Goal: Task Accomplishment & Management: Manage account settings

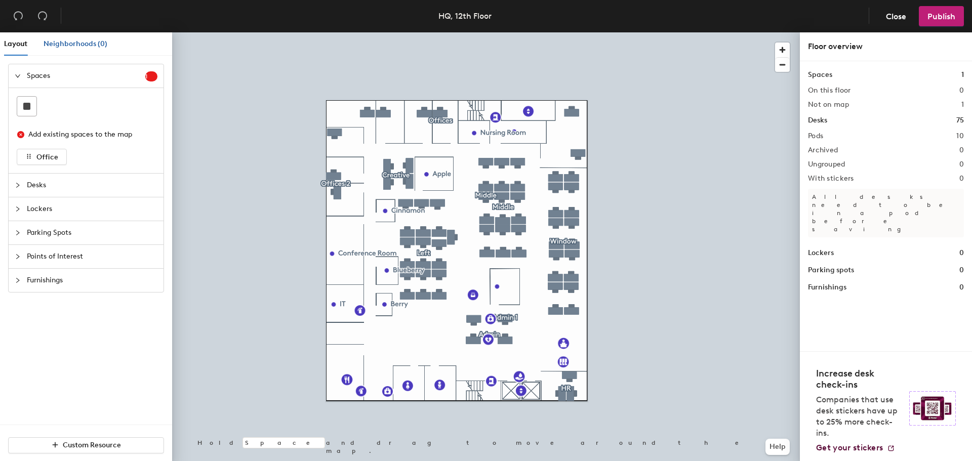
click at [96, 41] on span "Neighborhoods (0)" at bounding box center [76, 43] width 64 height 9
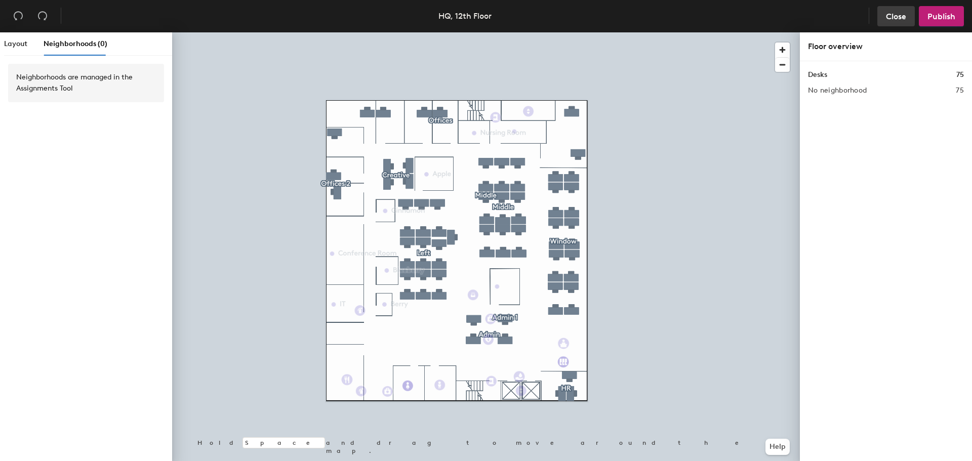
click at [902, 21] on button "Close" at bounding box center [896, 16] width 37 height 20
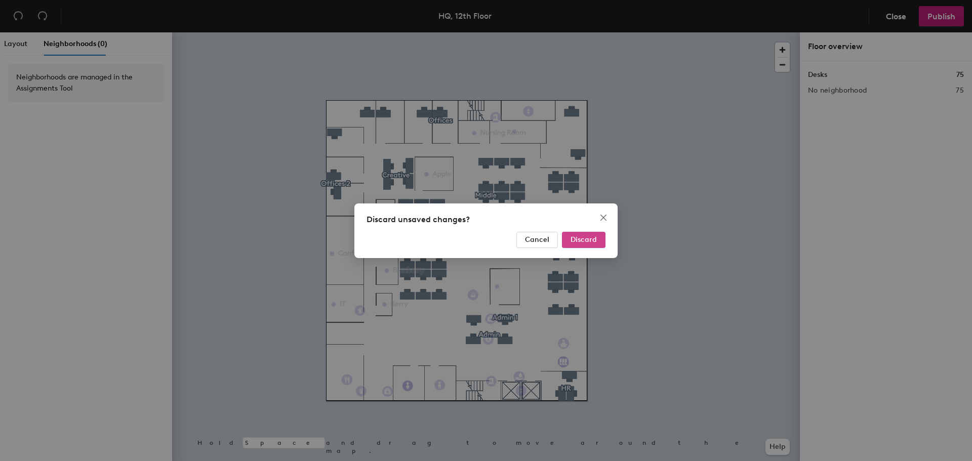
click at [584, 237] on span "Discard" at bounding box center [584, 239] width 26 height 9
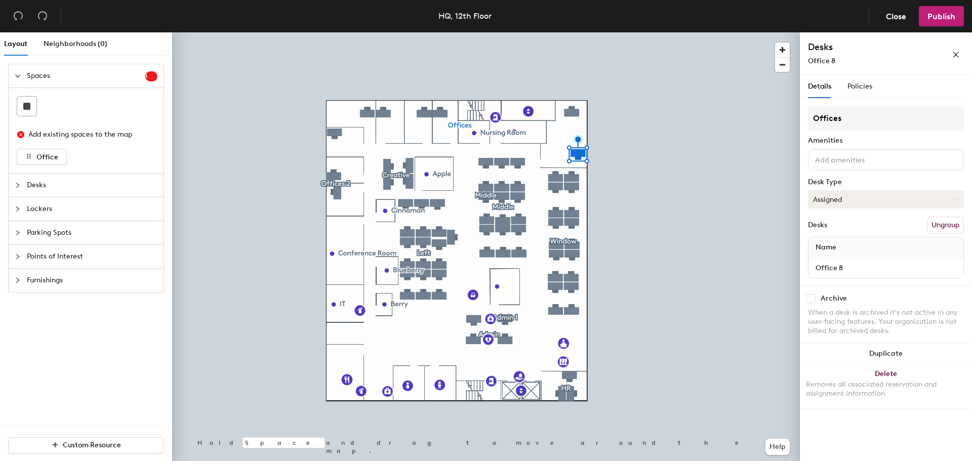
click at [873, 201] on button "Assigned" at bounding box center [886, 199] width 156 height 18
click at [836, 261] on div "Hoteled" at bounding box center [859, 261] width 101 height 15
click at [941, 20] on span "Publish" at bounding box center [942, 17] width 28 height 10
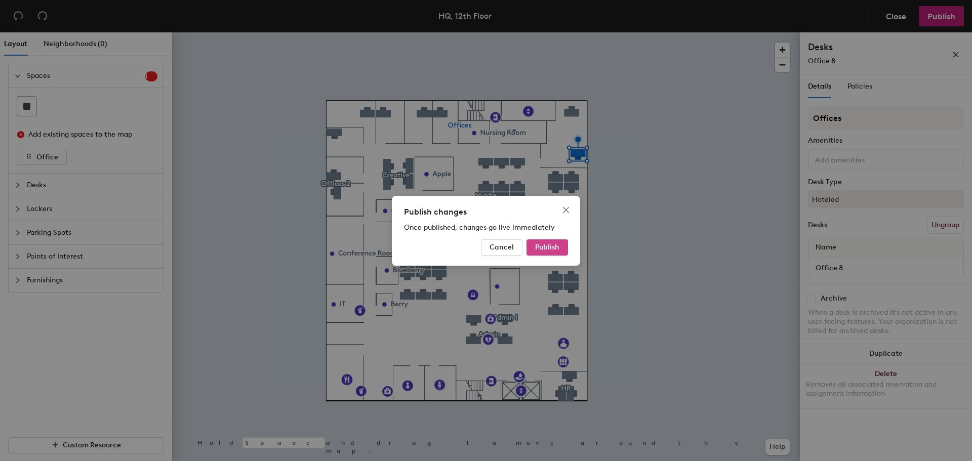
click at [556, 252] on button "Publish" at bounding box center [548, 248] width 42 height 16
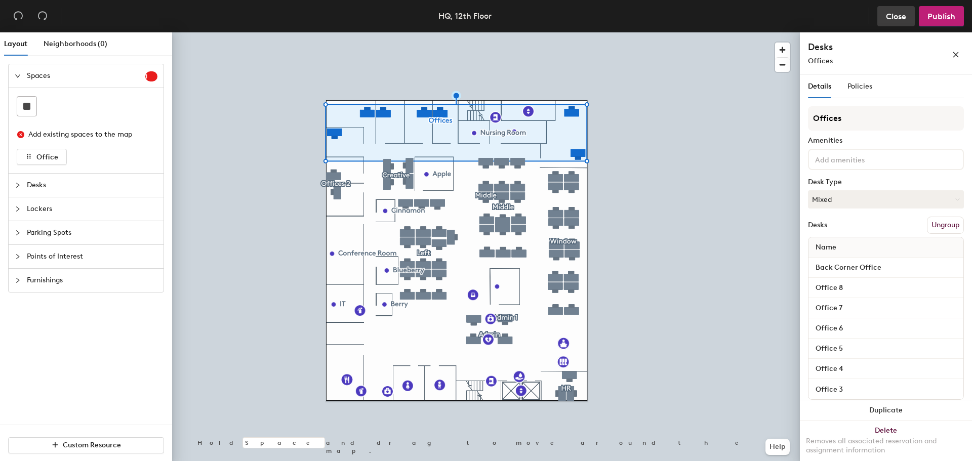
click at [894, 19] on span "Close" at bounding box center [896, 17] width 20 height 10
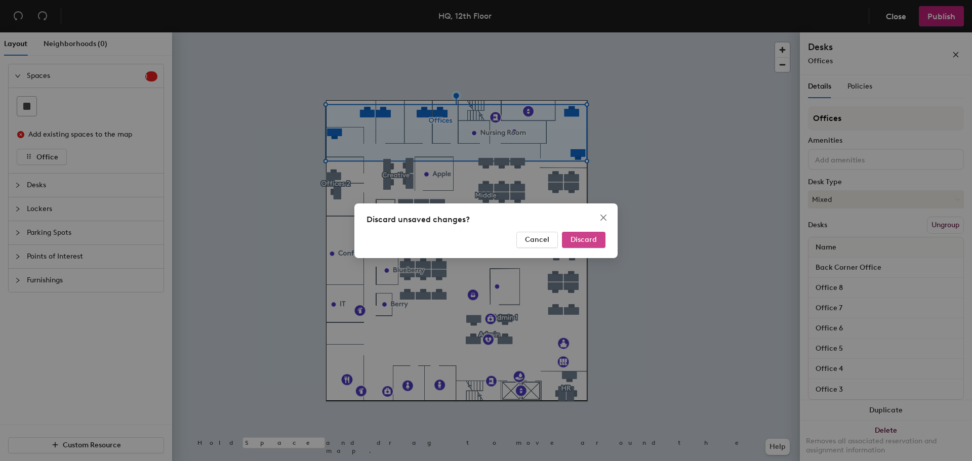
click at [579, 239] on span "Discard" at bounding box center [584, 239] width 26 height 9
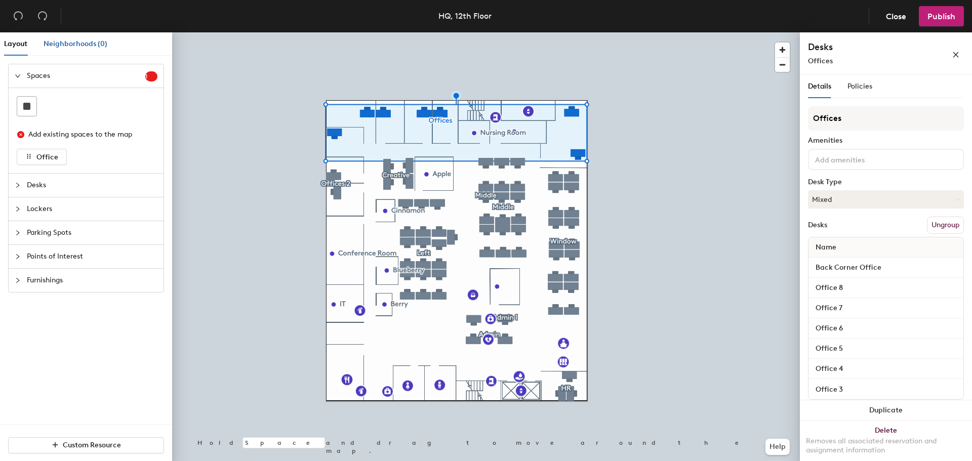
click at [76, 46] on span "Neighborhoods (0)" at bounding box center [76, 43] width 64 height 9
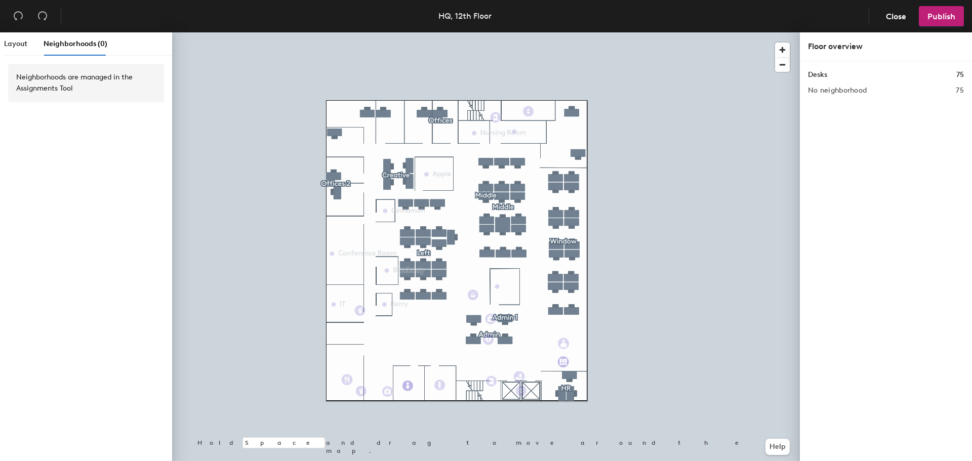
click at [832, 70] on div "Desks 75" at bounding box center [886, 74] width 156 height 11
click at [819, 74] on h1 "Desks" at bounding box center [817, 74] width 19 height 11
click at [893, 17] on span "Close" at bounding box center [896, 17] width 20 height 10
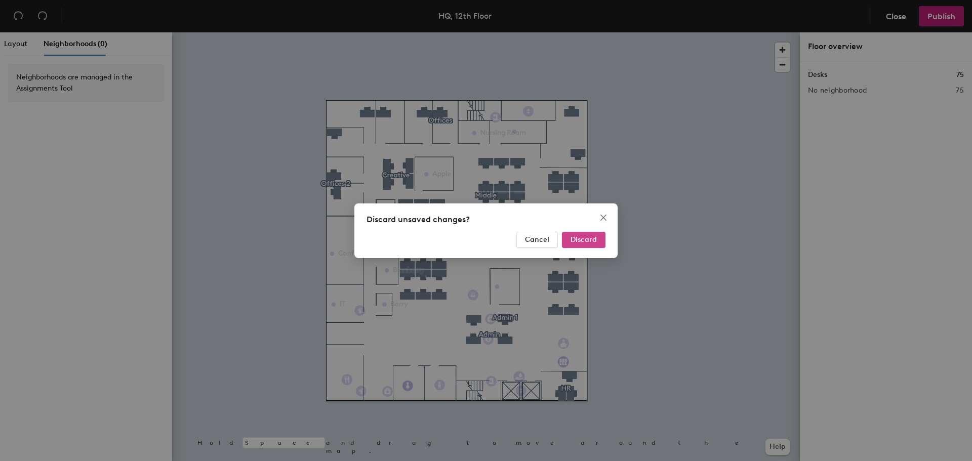
click at [577, 245] on button "Discard" at bounding box center [584, 240] width 44 height 16
